Goal: Task Accomplishment & Management: Use online tool/utility

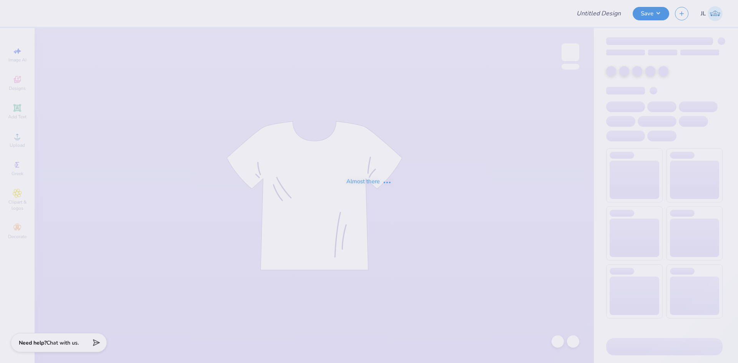
type input "Shirts for Parent's Weekend"
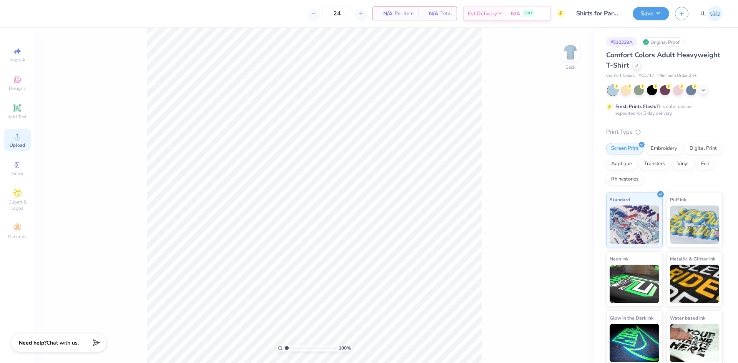
click at [15, 142] on span "Upload" at bounding box center [17, 145] width 15 height 6
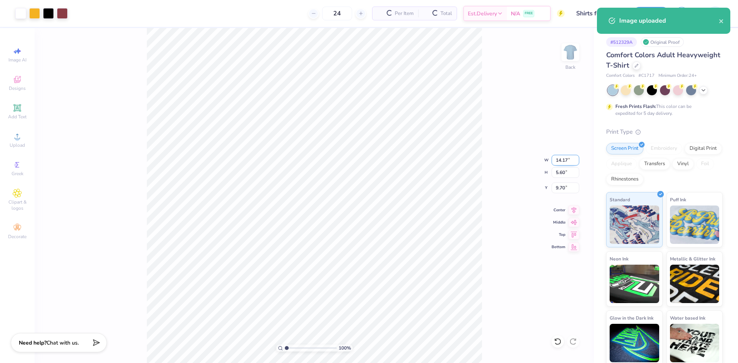
click at [562, 161] on input "14.17" at bounding box center [565, 160] width 28 height 11
type input "4.00"
type input "1.58"
type input "11.71"
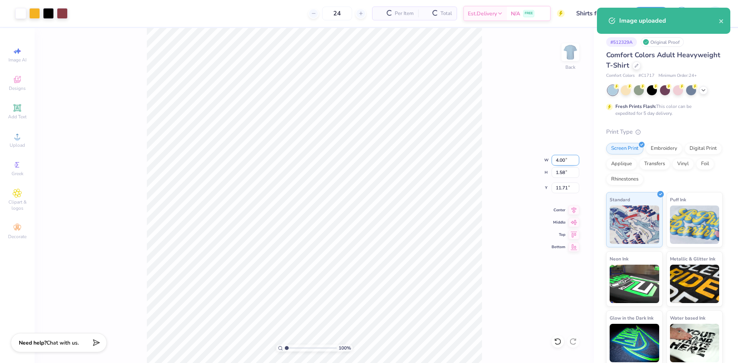
click at [560, 164] on input "4.00" at bounding box center [565, 160] width 28 height 11
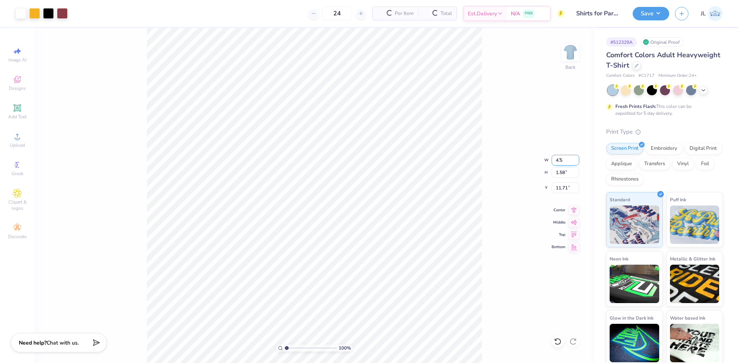
type input "4.50"
type input "1.78"
click at [563, 190] on input "11.61" at bounding box center [565, 188] width 28 height 11
type input "3.00"
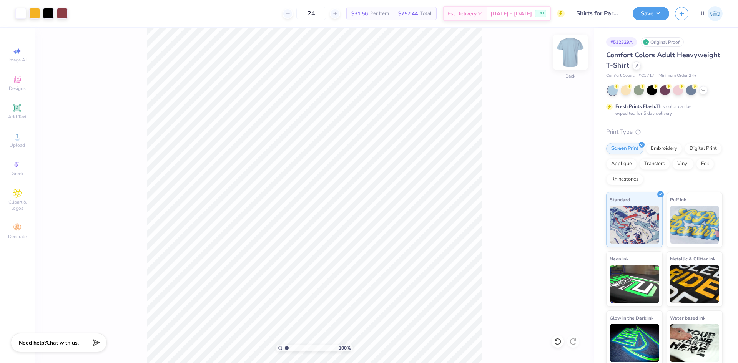
click at [571, 52] on img at bounding box center [570, 52] width 31 height 31
click at [21, 89] on span "Designs" at bounding box center [17, 88] width 17 height 6
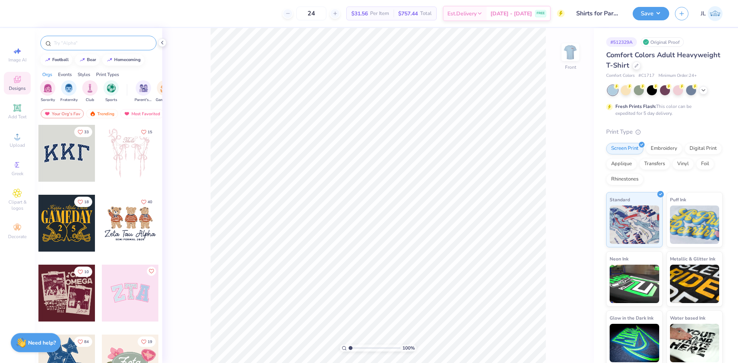
click at [121, 39] on div at bounding box center [98, 43] width 116 height 15
click at [121, 41] on input "text" at bounding box center [102, 43] width 98 height 8
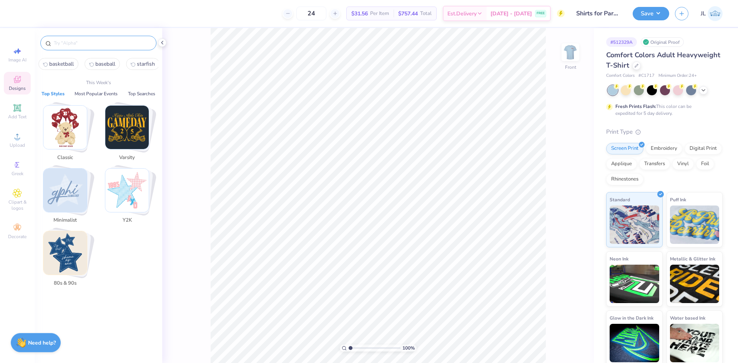
paste input "Tailgate Picnic With Barbecue In Orange And Blue Parent's Weekend Shirt"
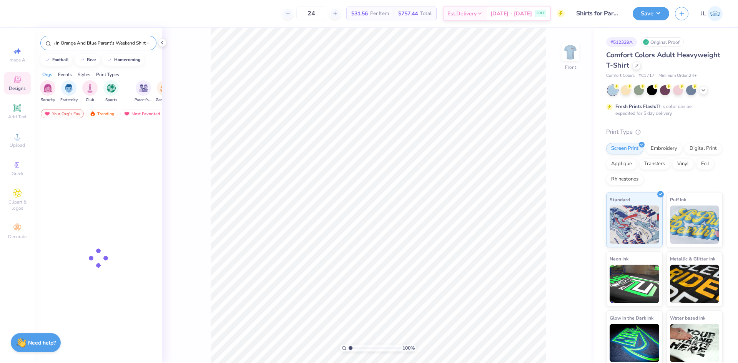
type input "Tailgate Picnic With Barbecue In Orange And Blue Parent's Weekend Shirt"
click at [85, 157] on div at bounding box center [66, 153] width 57 height 57
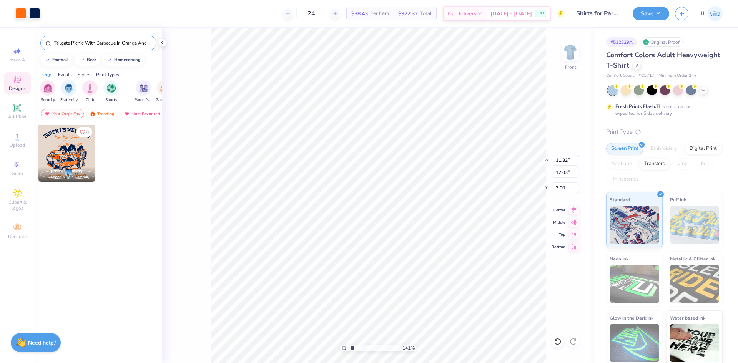
type input "1.41"
click at [352, 348] on input "range" at bounding box center [375, 348] width 52 height 7
click at [572, 58] on img at bounding box center [570, 52] width 31 height 31
click at [572, 56] on img at bounding box center [570, 52] width 31 height 31
click at [579, 53] on img at bounding box center [570, 52] width 31 height 31
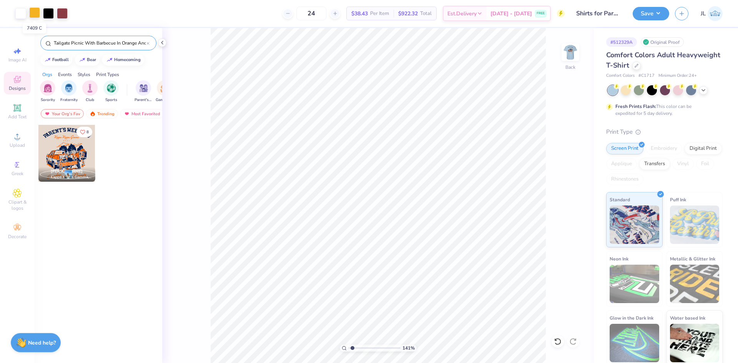
click at [36, 14] on div at bounding box center [34, 12] width 11 height 11
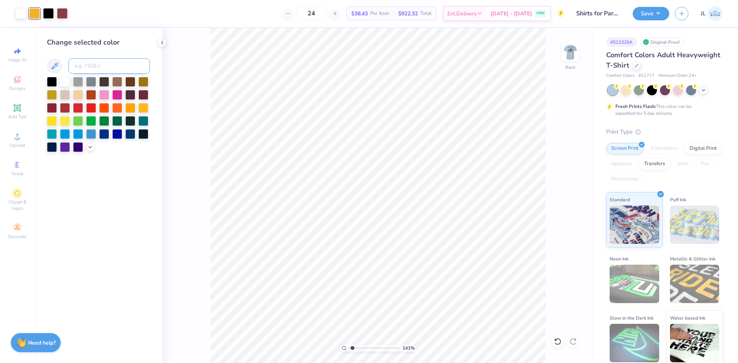
click at [100, 60] on input at bounding box center [108, 65] width 81 height 15
type input "1585"
click at [572, 56] on img at bounding box center [570, 52] width 31 height 31
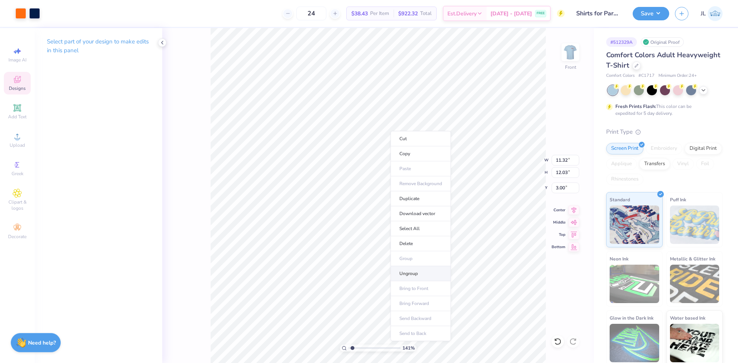
click at [415, 274] on li "Ungroup" at bounding box center [420, 273] width 60 height 15
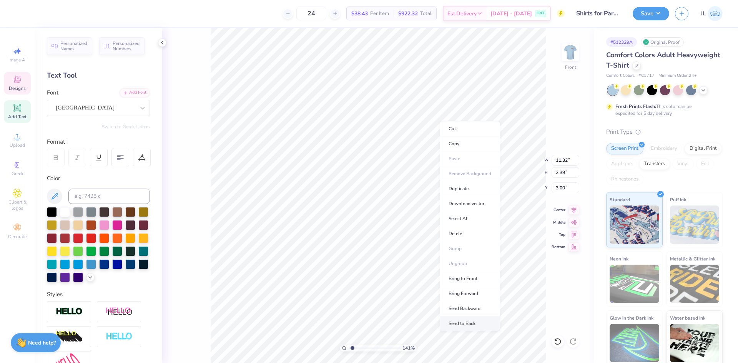
click at [483, 323] on li "Send to Back" at bounding box center [470, 323] width 60 height 15
click at [521, 165] on div "141 % Front W 11.32 11.32 " H 2.39 2.39 " Y 3.00 3.00 " Center Middle Top Bottom" at bounding box center [378, 195] width 432 height 335
type textarea "Alpha Sigma Phi"
type input "4.72"
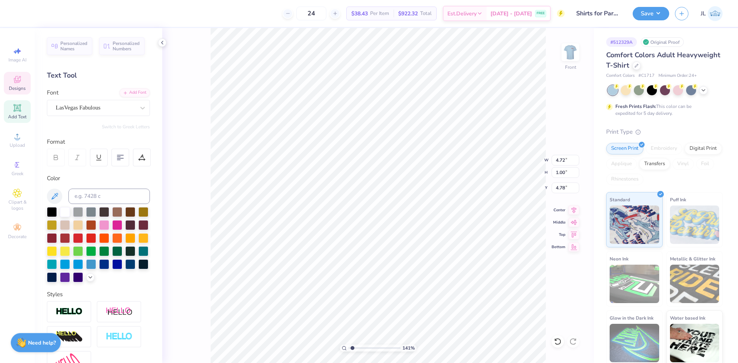
type input "1.00"
type input "4.78"
click at [428, 263] on li "Group" at bounding box center [420, 261] width 60 height 15
click at [563, 163] on input "11.32" at bounding box center [565, 160] width 28 height 11
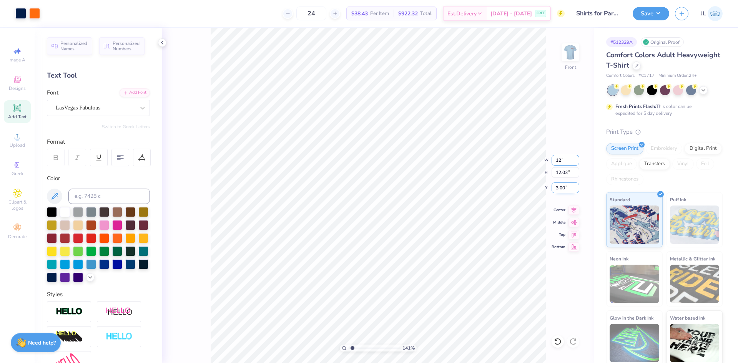
type input "12.00"
type input "12.75"
click at [557, 192] on input "2.64" at bounding box center [565, 188] width 28 height 11
type input "3.00"
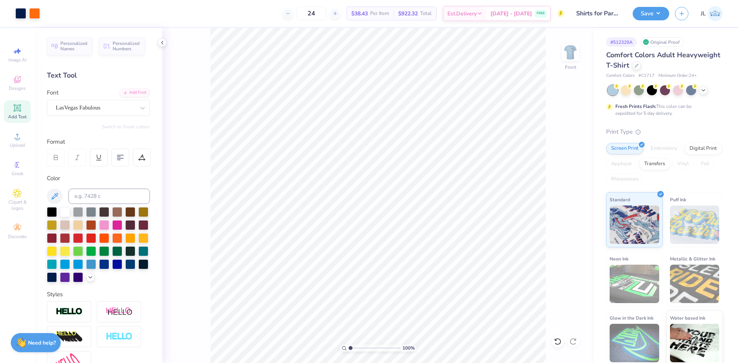
drag, startPoint x: 352, startPoint y: 348, endPoint x: 331, endPoint y: 343, distance: 22.4
type input "1"
click at [349, 345] on input "range" at bounding box center [375, 348] width 52 height 7
click at [572, 53] on img at bounding box center [570, 52] width 31 height 31
click at [575, 57] on img at bounding box center [570, 52] width 31 height 31
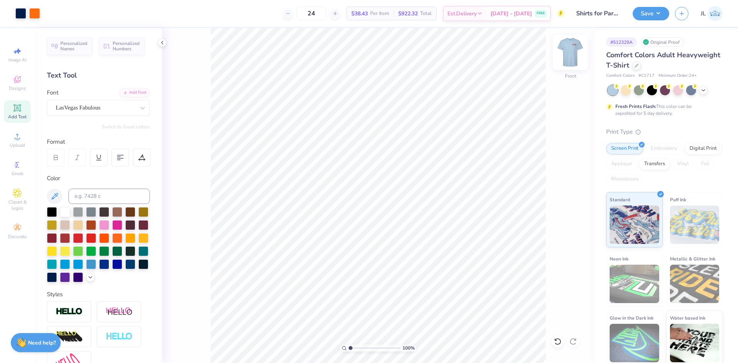
click at [575, 60] on img at bounding box center [570, 52] width 31 height 31
click at [246, 10] on div "24 $38.43 Per Item $922.32 Total Est. Delivery [DATE] - [DATE] FREE" at bounding box center [318, 13] width 491 height 27
click at [163, 43] on icon at bounding box center [162, 43] width 6 height 6
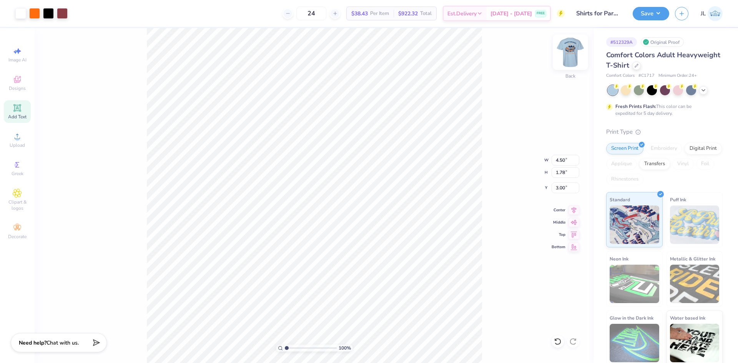
click at [570, 56] on img at bounding box center [570, 52] width 31 height 31
click at [570, 58] on img at bounding box center [570, 52] width 31 height 31
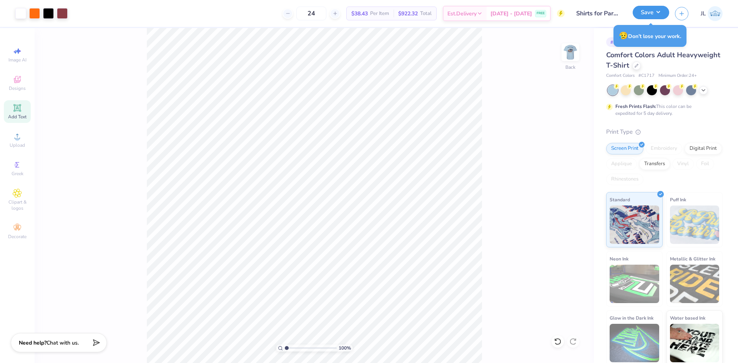
click at [656, 15] on button "Save" at bounding box center [651, 12] width 37 height 13
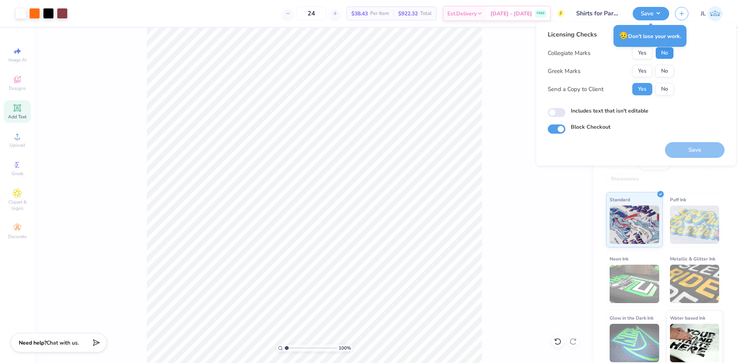
click at [660, 55] on button "No" at bounding box center [664, 53] width 18 height 12
click at [643, 73] on button "Yes" at bounding box center [642, 71] width 20 height 12
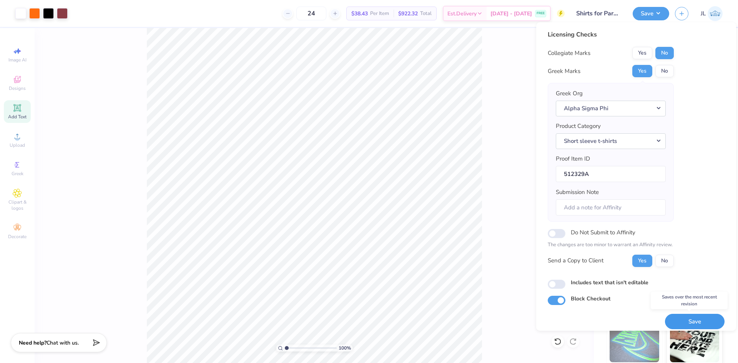
click at [675, 322] on button "Save" at bounding box center [695, 322] width 60 height 16
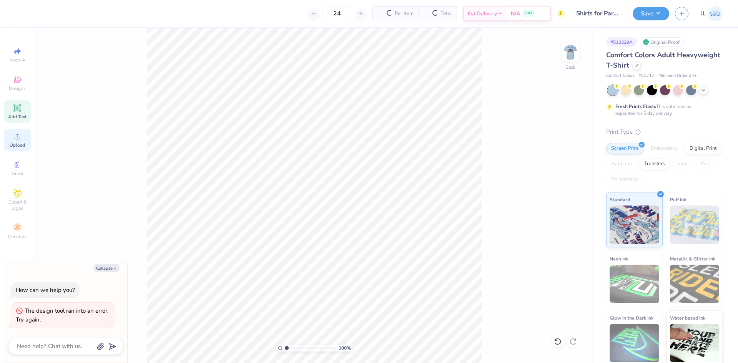
click at [19, 146] on span "Upload" at bounding box center [17, 145] width 15 height 6
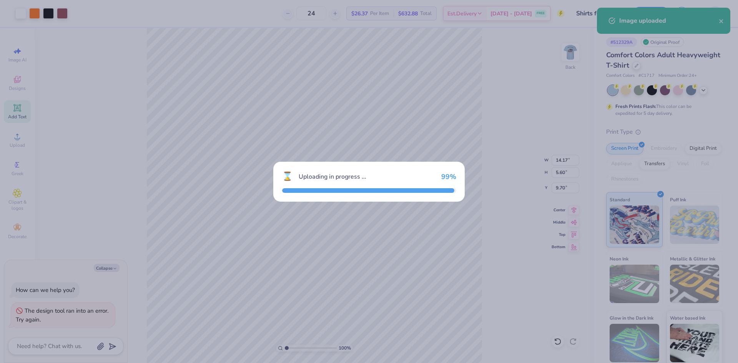
type textarea "x"
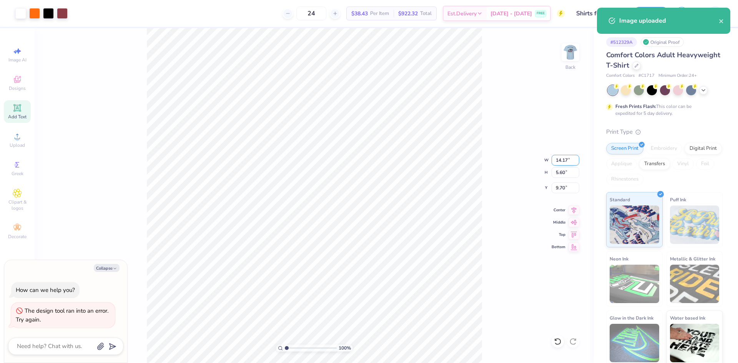
click at [561, 163] on input "14.17" at bounding box center [565, 160] width 28 height 11
type input "4"
type textarea "x"
type input "4.00"
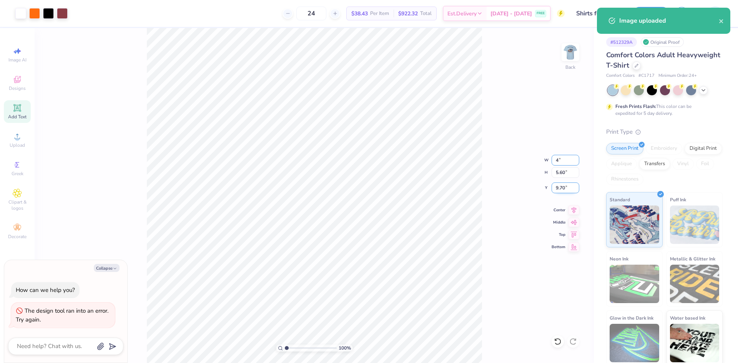
type input "1.58"
click at [561, 188] on input "11.71" at bounding box center [565, 188] width 28 height 11
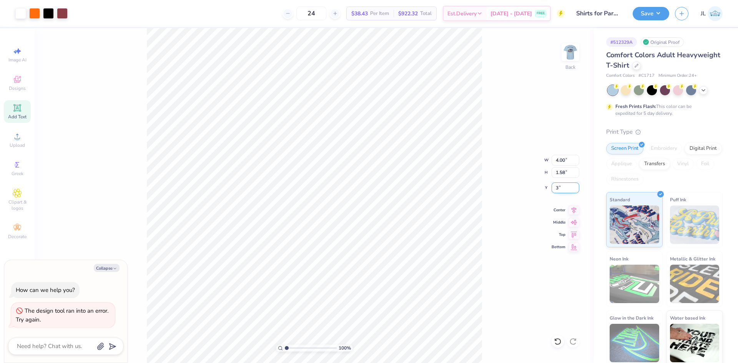
type input "3"
type textarea "x"
type input "3.00"
click at [111, 267] on button "Collapse" at bounding box center [107, 268] width 26 height 8
type textarea "x"
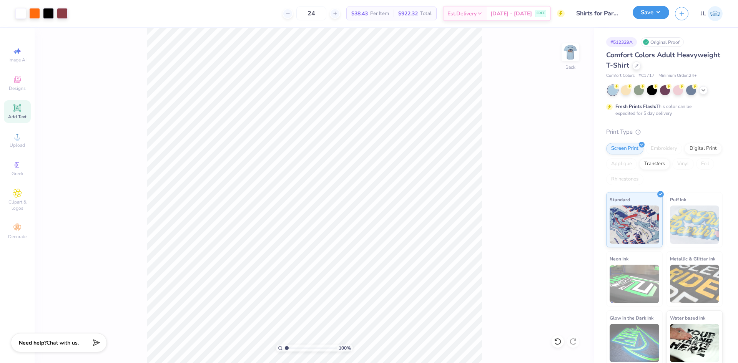
click at [655, 14] on button "Save" at bounding box center [651, 12] width 37 height 13
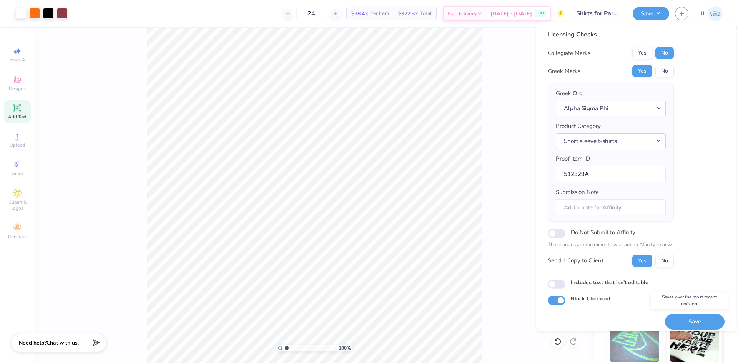
click at [684, 325] on button "Save" at bounding box center [695, 322] width 60 height 16
